Goal: Transaction & Acquisition: Download file/media

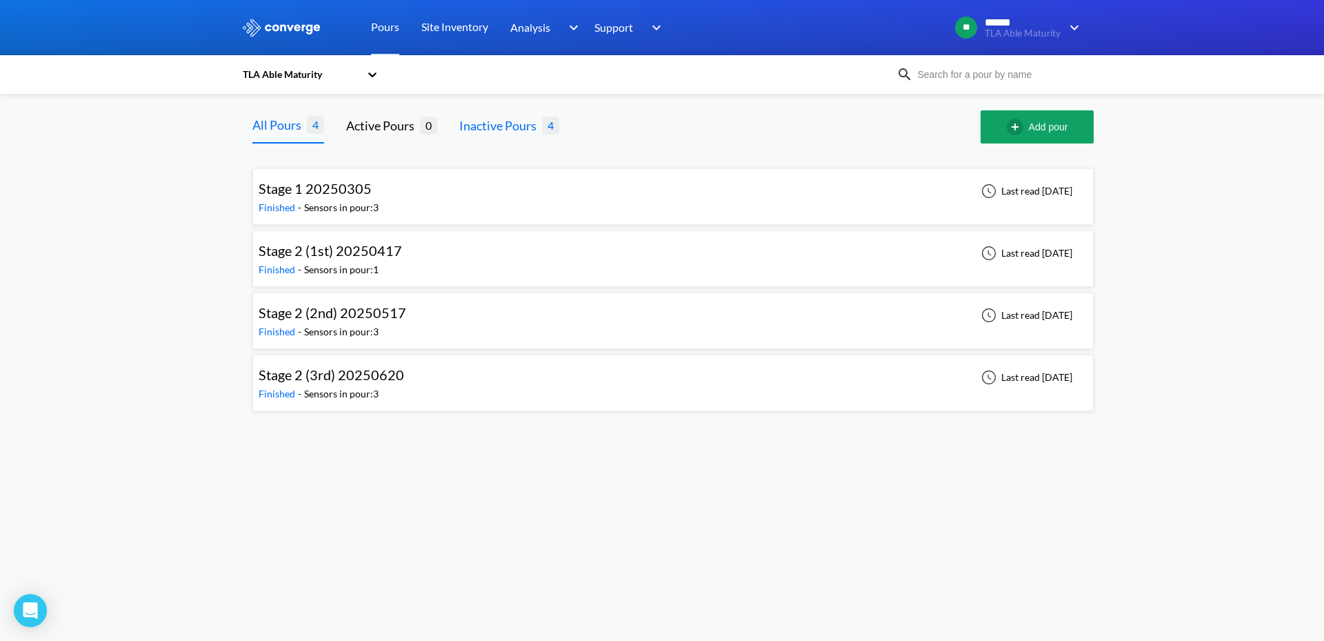
drag, startPoint x: 0, startPoint y: 0, endPoint x: 533, endPoint y: 124, distance: 547.4
click at [533, 124] on div "Inactive Pours" at bounding box center [500, 125] width 83 height 19
click at [315, 74] on div "TLA Able Maturity" at bounding box center [300, 74] width 119 height 15
click at [331, 133] on div "The Lab ([GEOGRAPHIC_DATA]) Signal" at bounding box center [310, 153] width 138 height 57
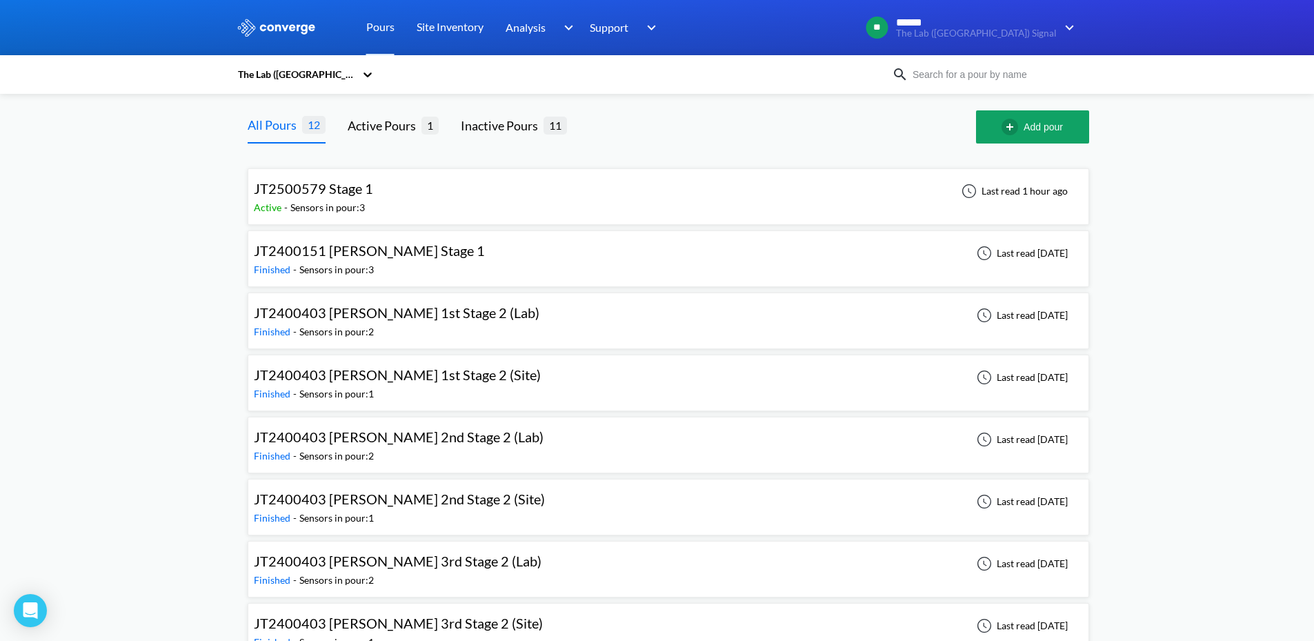
click at [470, 195] on div "JT2500579 Stage 1 Active - Sensors in pour: 3 Last read 1 hour ago" at bounding box center [668, 196] width 829 height 44
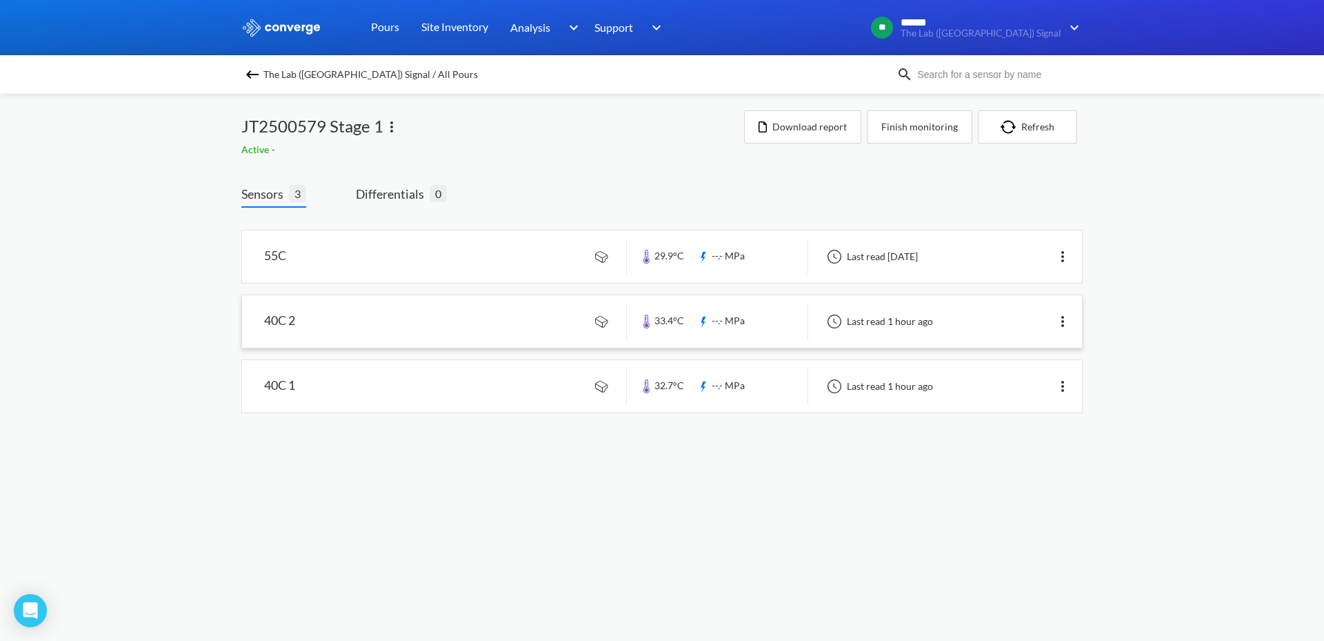
click at [1067, 326] on img at bounding box center [1062, 321] width 17 height 17
click at [821, 149] on div "JT2500579 Stage 1 Active - Download report Finish monitoring Refresh" at bounding box center [661, 133] width 841 height 47
click at [821, 130] on button "Download report" at bounding box center [802, 126] width 117 height 33
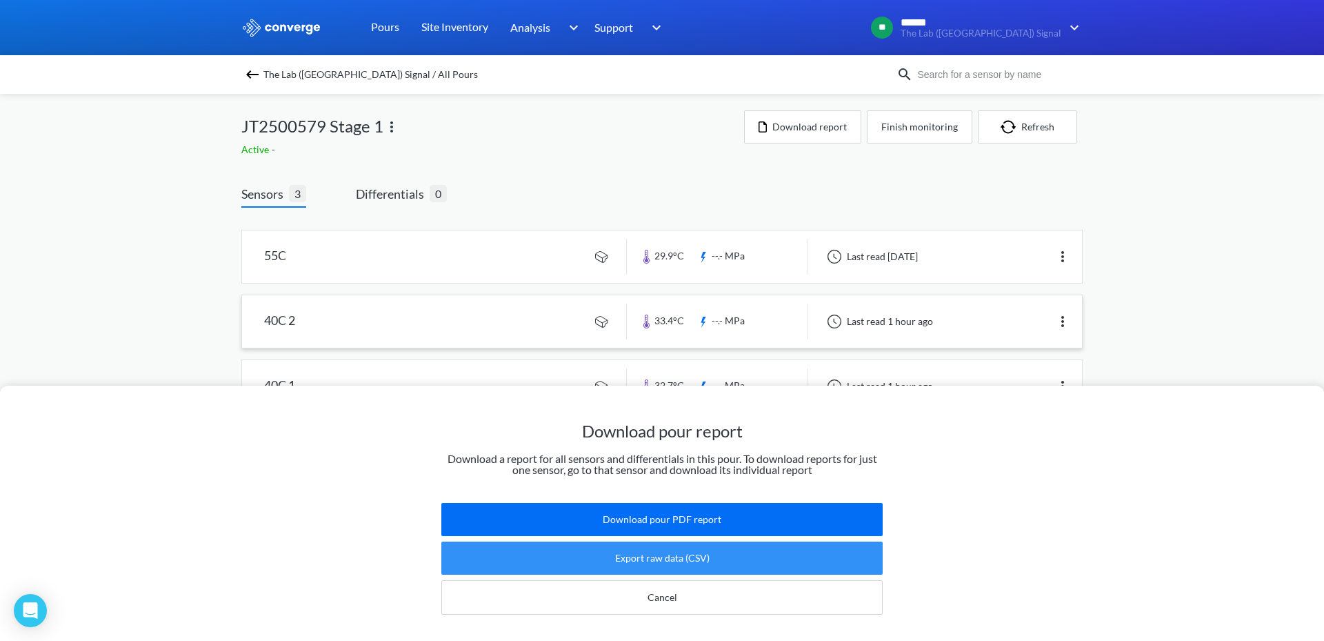
click at [781, 541] on button "Export raw data (CSV)" at bounding box center [661, 557] width 441 height 33
